Goal: Information Seeking & Learning: Learn about a topic

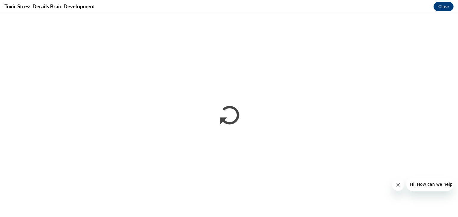
click at [396, 185] on icon "Close message from company" at bounding box center [397, 185] width 5 height 5
